Goal: Transaction & Acquisition: Purchase product/service

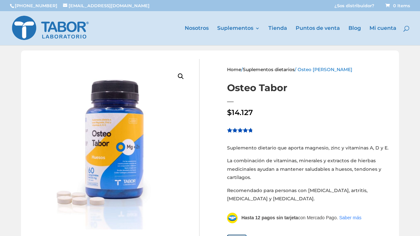
scroll to position [8, 0]
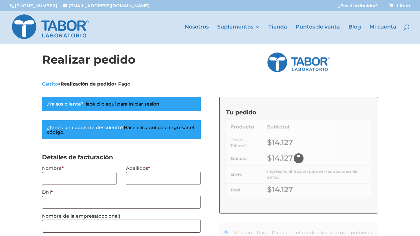
select select "C"
